Goal: Navigation & Orientation: Find specific page/section

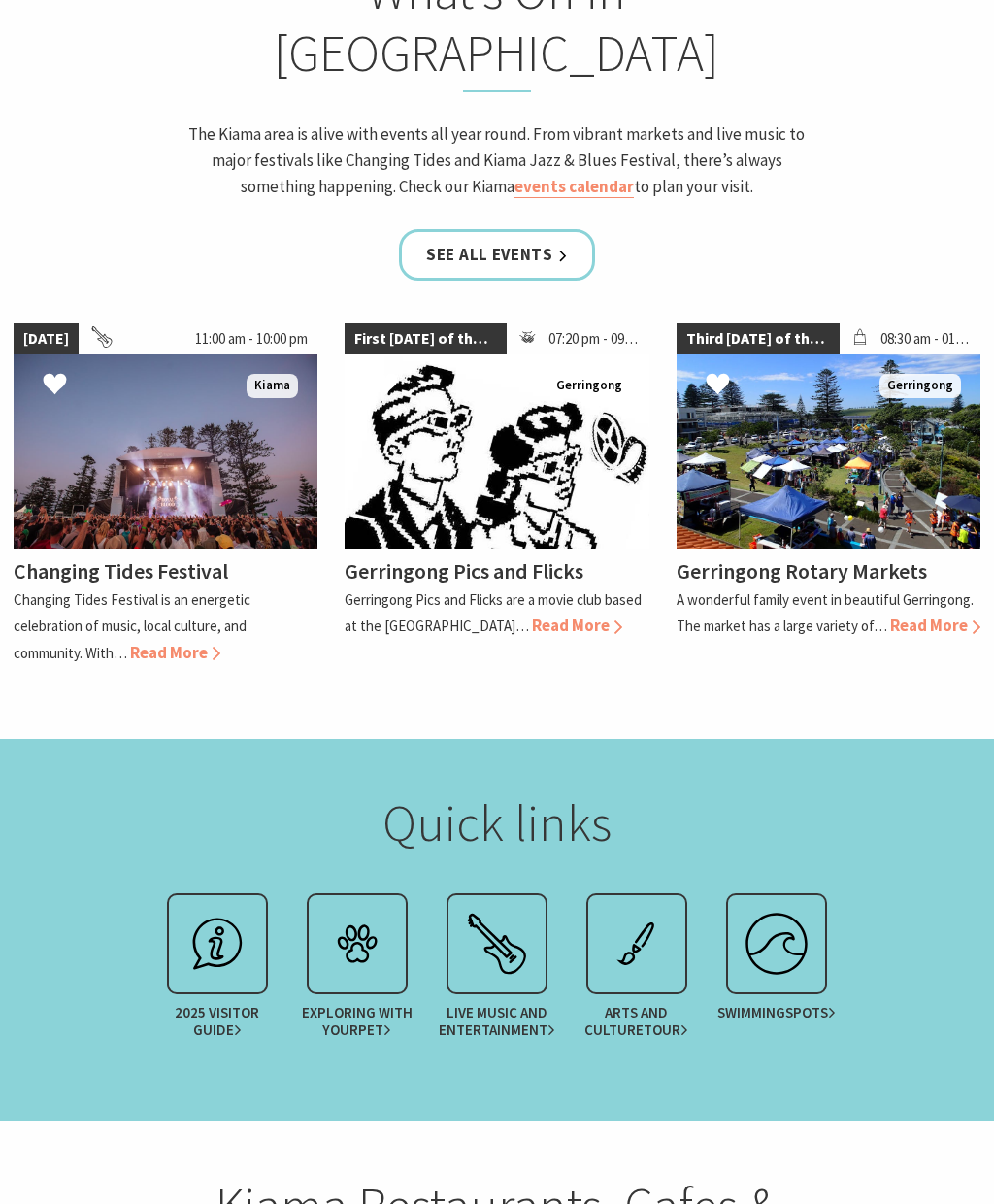
scroll to position [2072, 0]
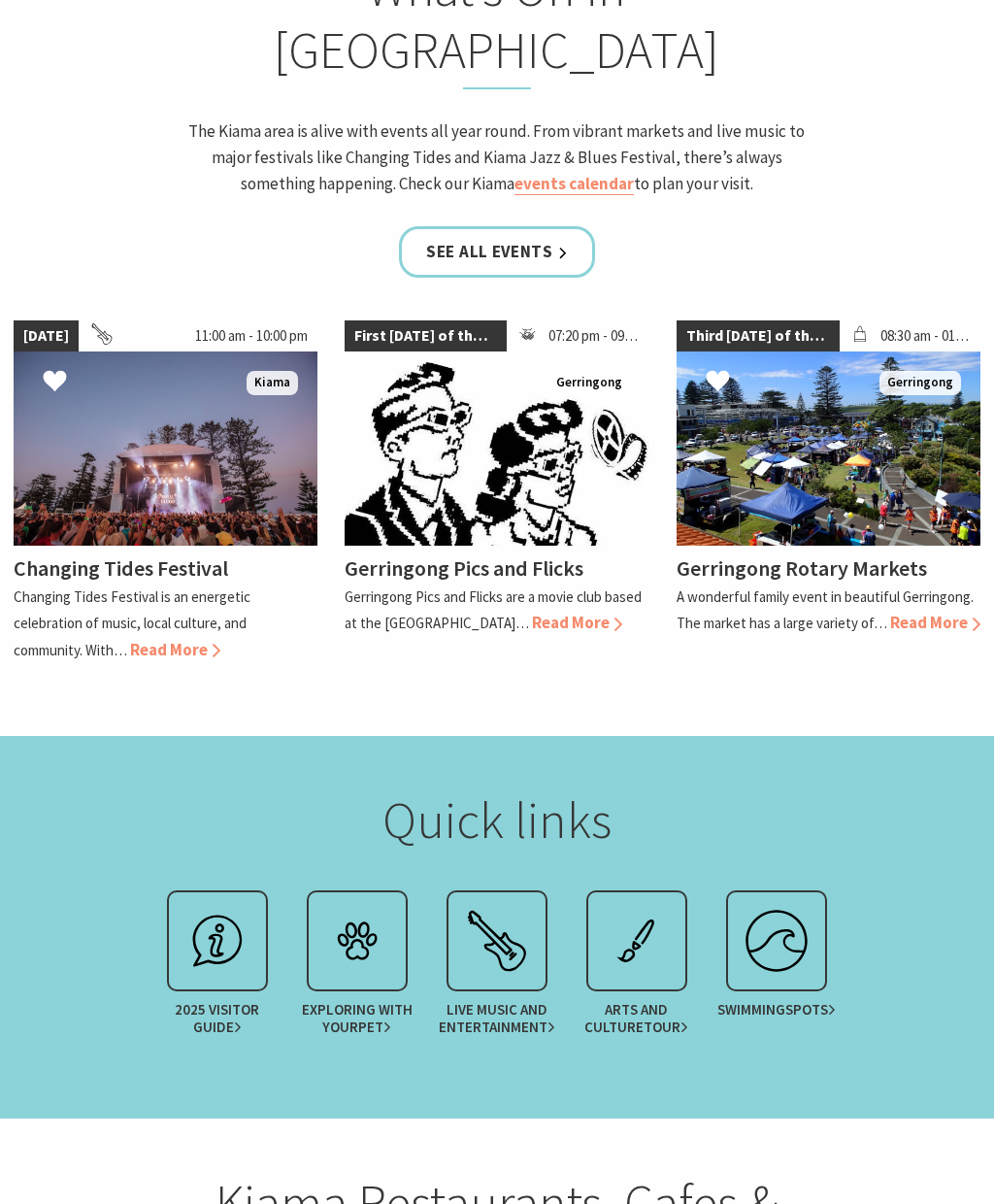
click at [369, 903] on img at bounding box center [357, 941] width 77 height 77
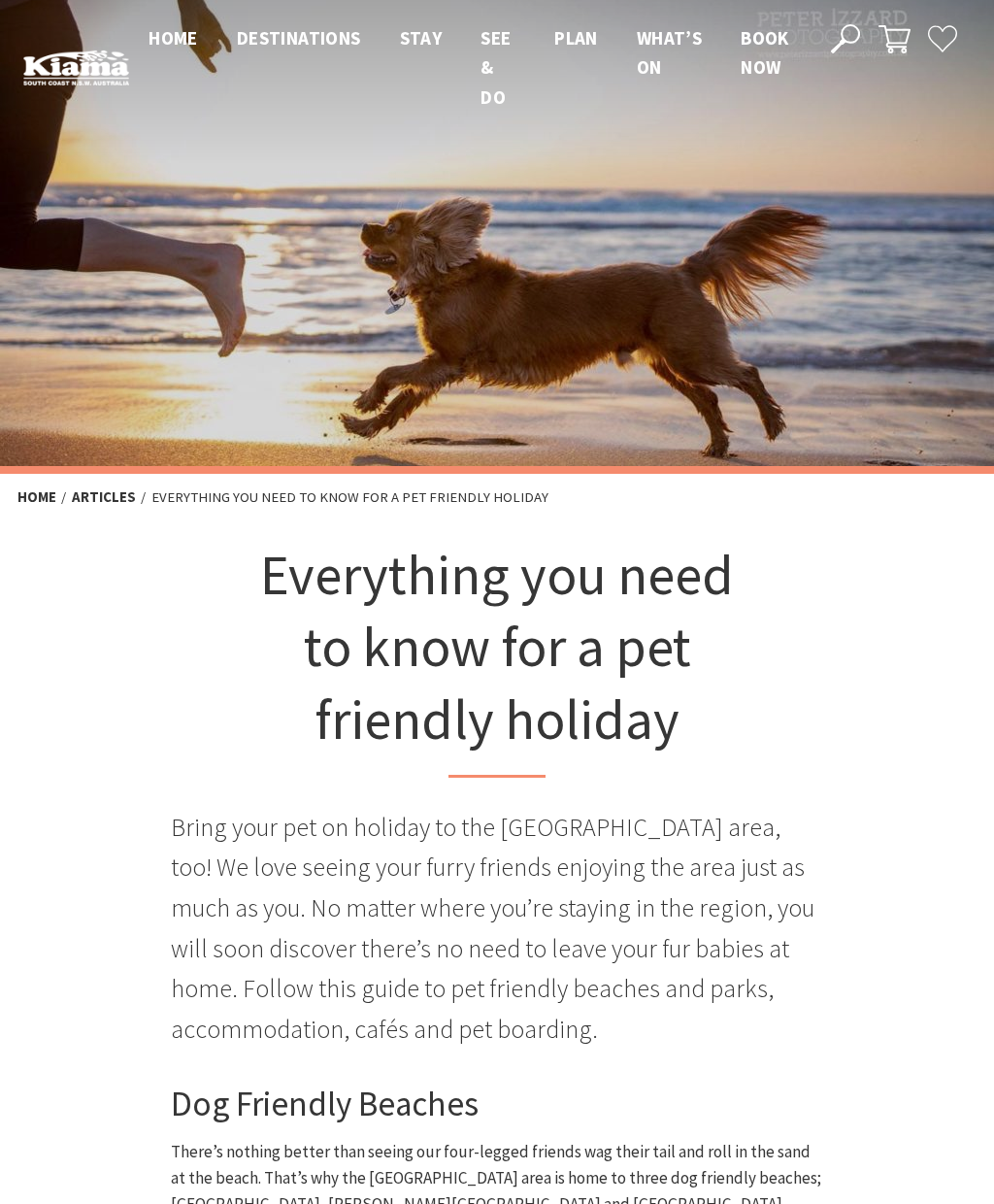
click at [194, 23] on li "Home" at bounding box center [173, 67] width 50 height 88
click at [162, 46] on span "Home" at bounding box center [173, 38] width 50 height 23
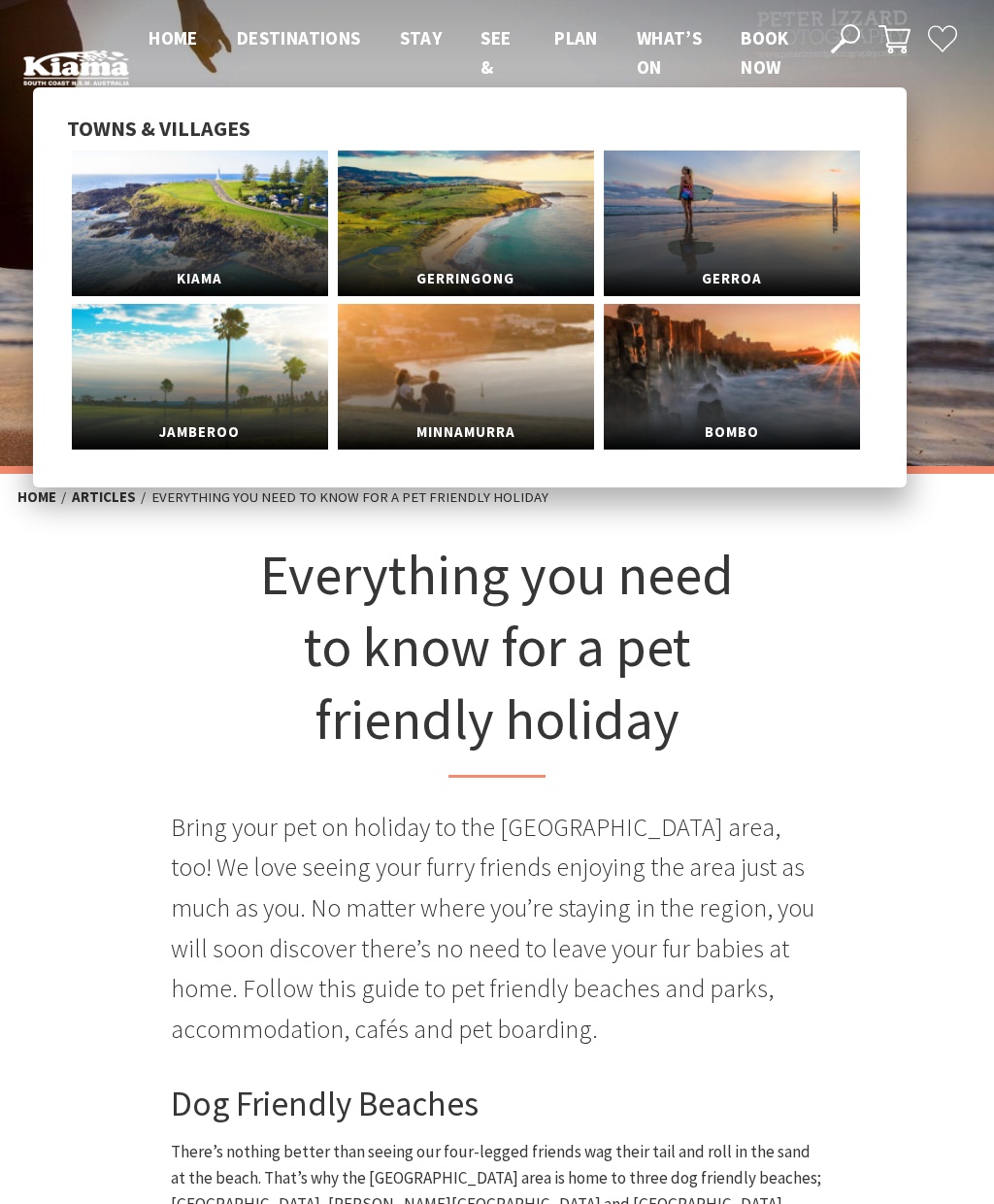
click at [245, 261] on span "Kiama" at bounding box center [200, 279] width 256 height 36
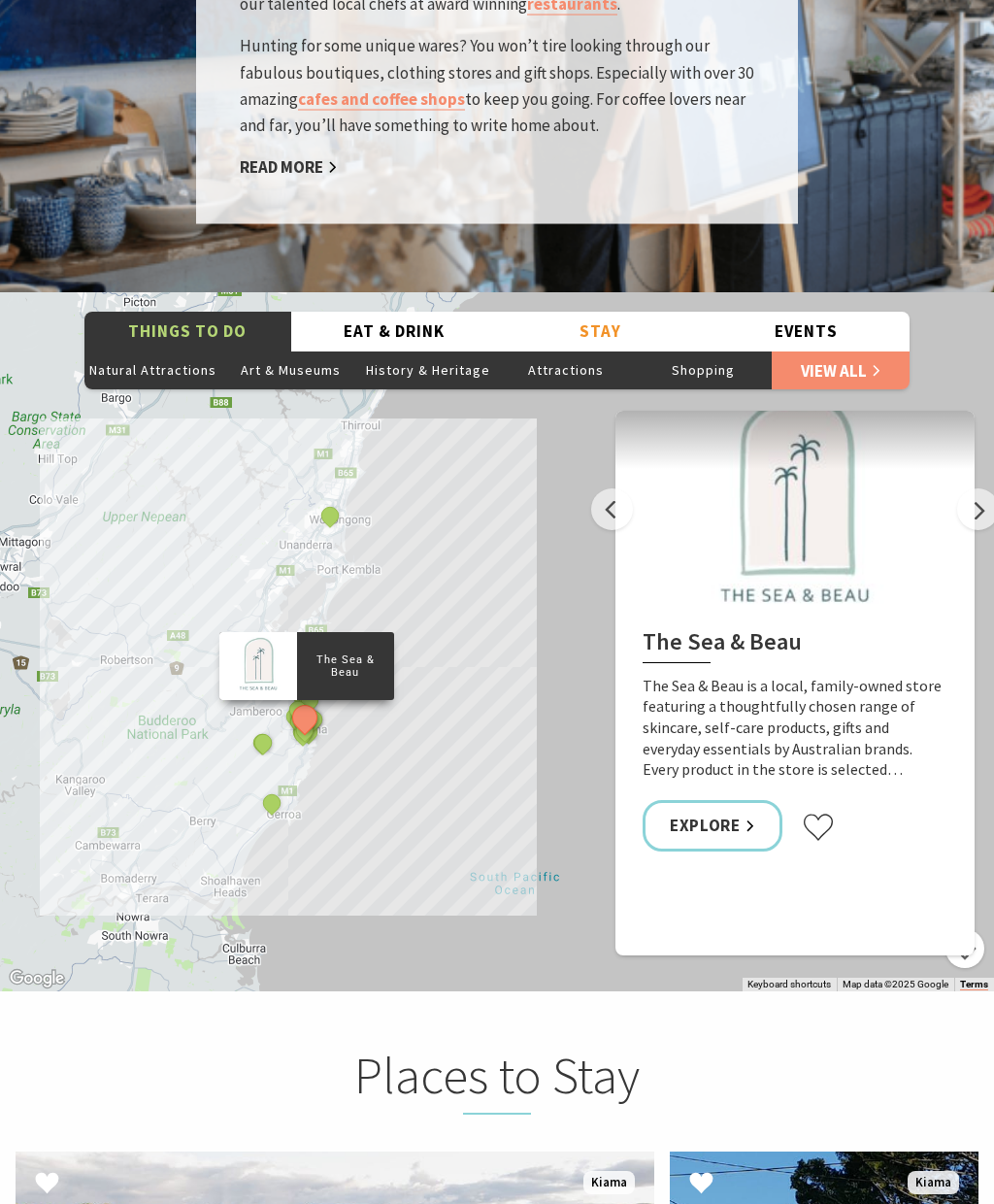
scroll to position [3677, 0]
